Goal: Task Accomplishment & Management: Use online tool/utility

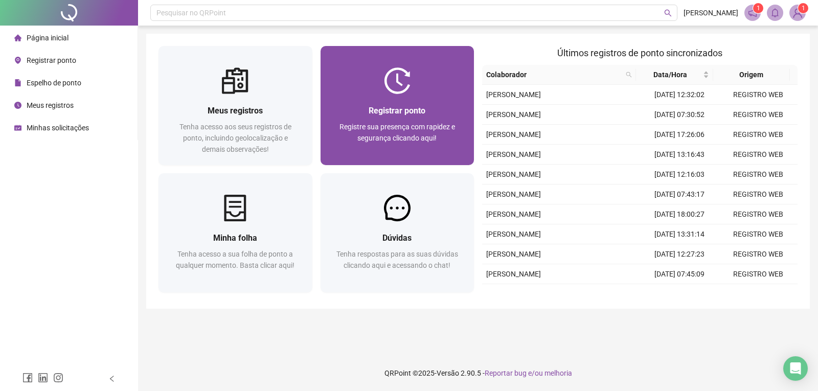
click at [354, 110] on div "Registrar ponto" at bounding box center [397, 110] width 129 height 13
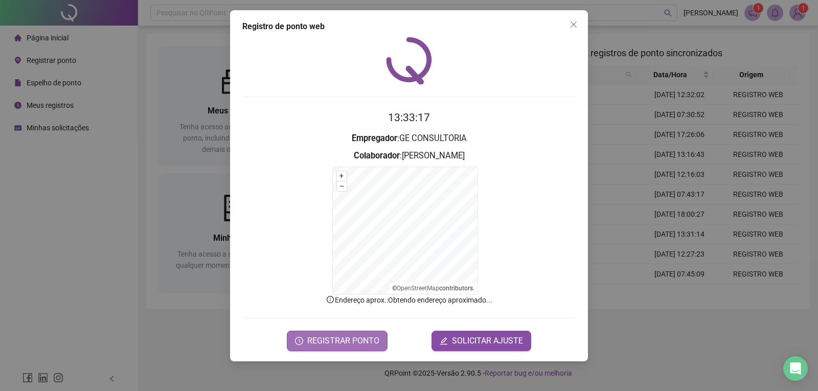
click at [352, 346] on span "REGISTRAR PONTO" at bounding box center [343, 341] width 72 height 12
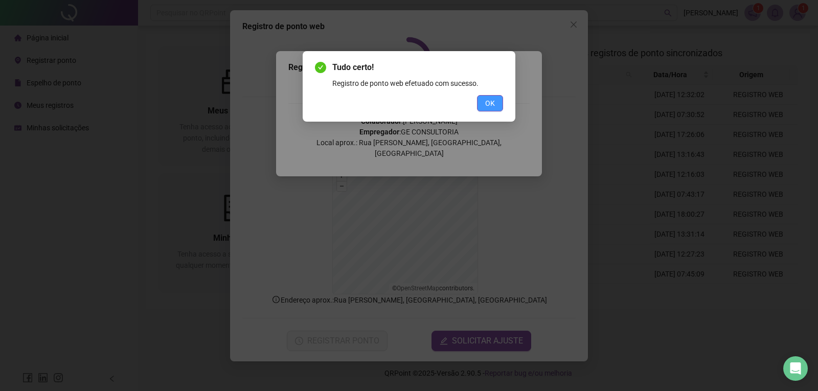
click at [491, 108] on span "OK" at bounding box center [490, 103] width 10 height 11
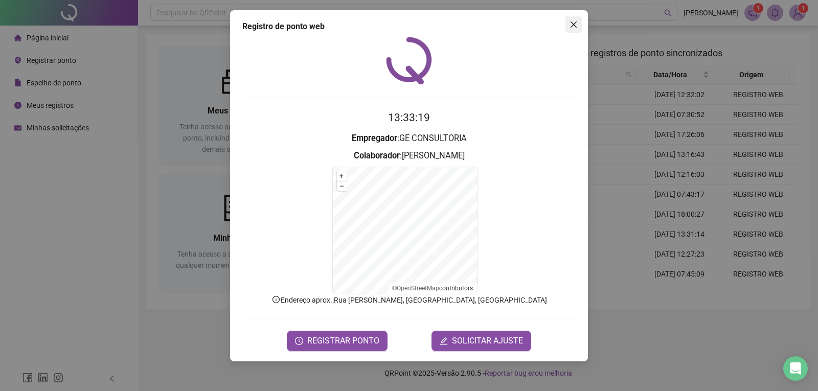
click at [575, 26] on icon "close" at bounding box center [573, 24] width 6 height 6
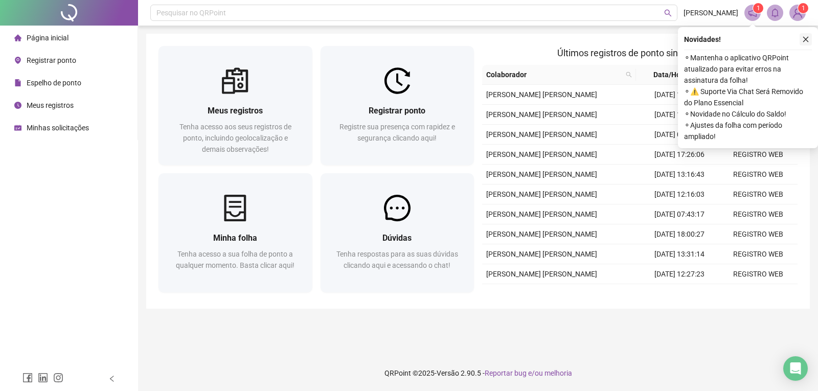
click at [805, 38] on icon "close" at bounding box center [805, 39] width 7 height 7
